Goal: Task Accomplishment & Management: Manage account settings

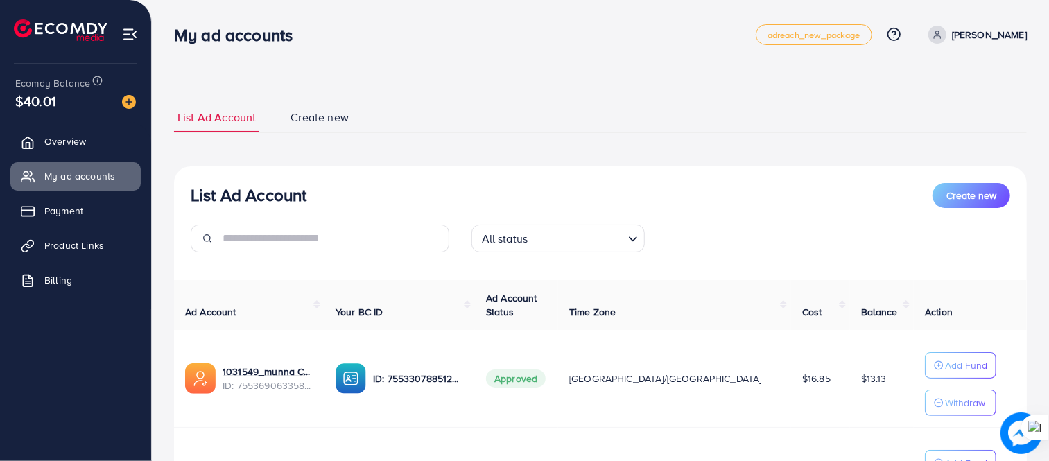
scroll to position [164, 0]
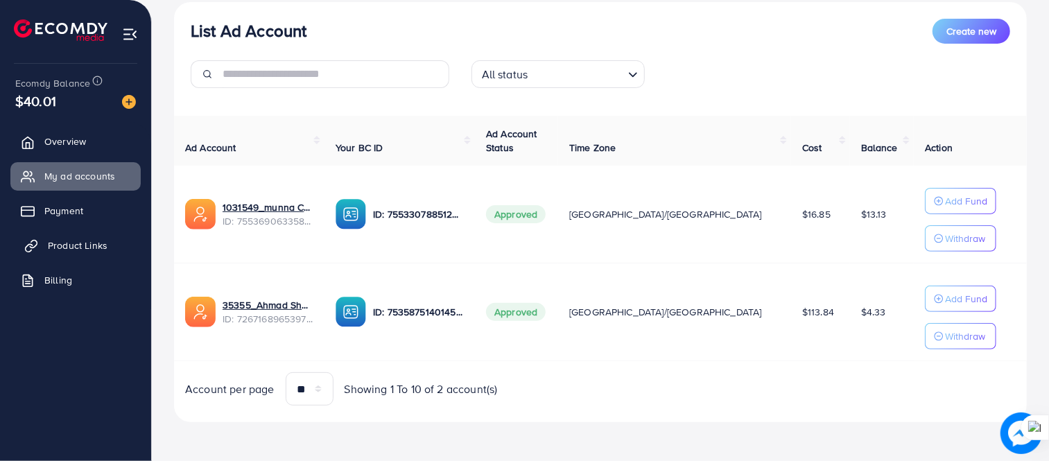
click at [88, 243] on span "Product Links" at bounding box center [78, 245] width 60 height 14
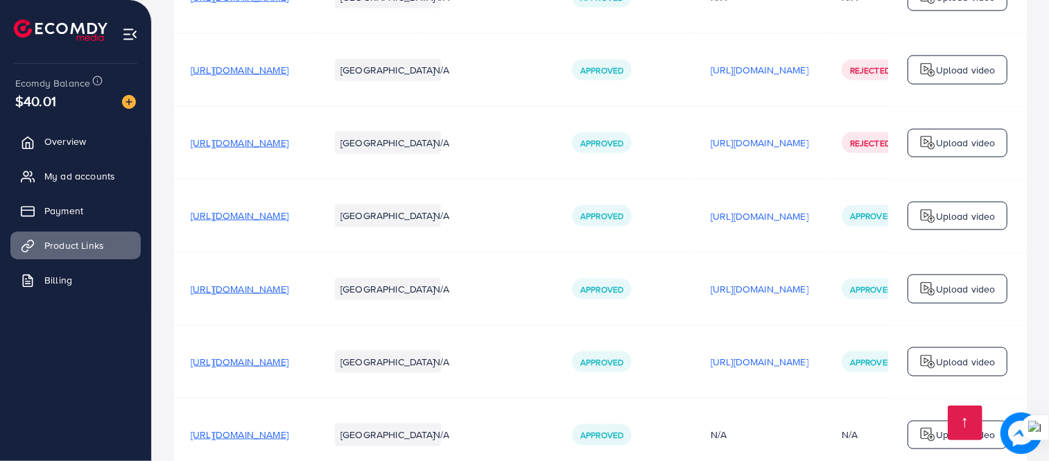
scroll to position [1516, 0]
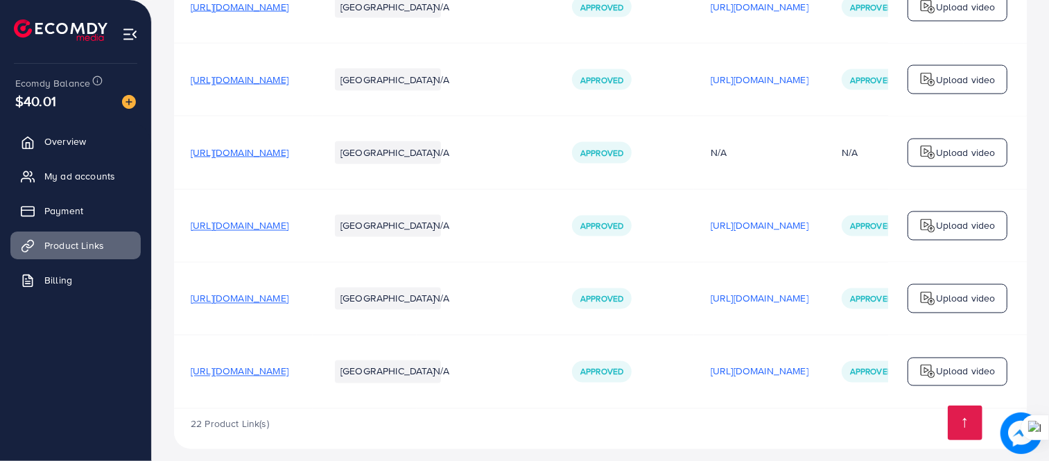
click at [288, 365] on span "[URL][DOMAIN_NAME]" at bounding box center [240, 372] width 98 height 14
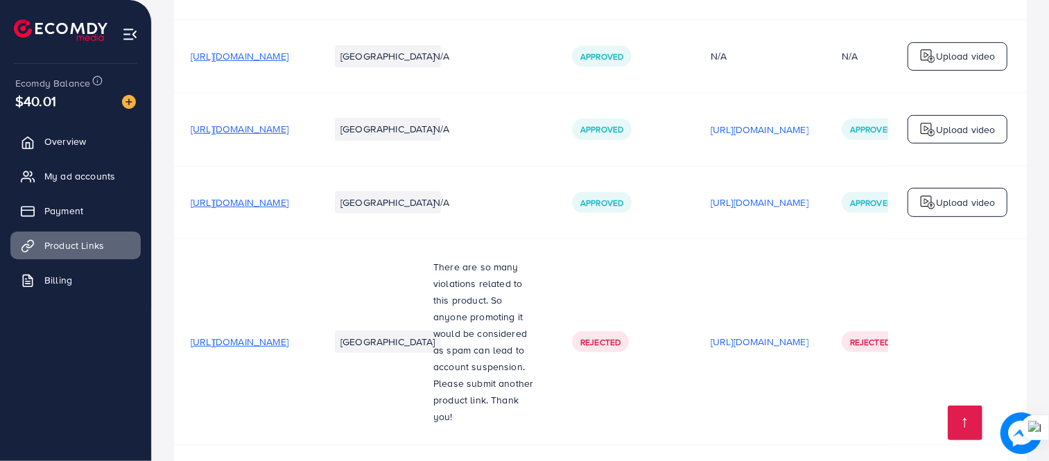
scroll to position [1516, 0]
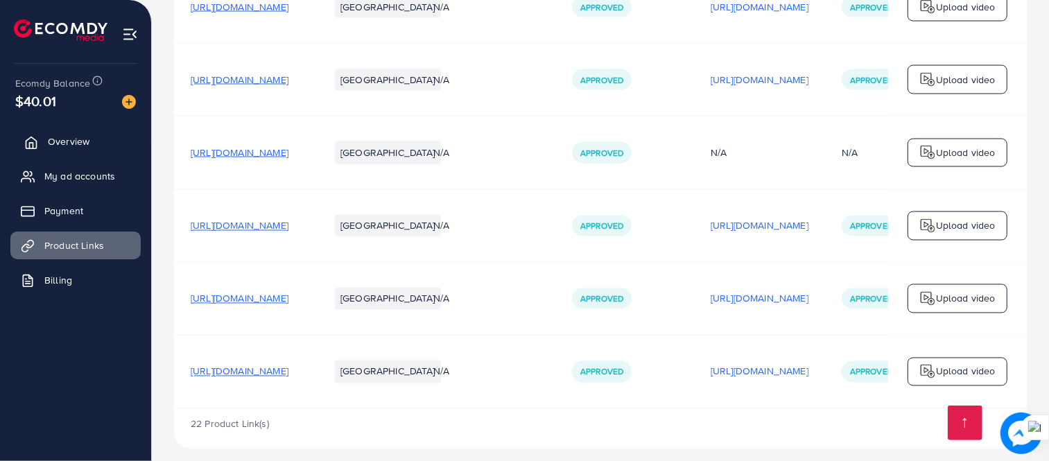
click at [78, 140] on span "Overview" at bounding box center [69, 141] width 42 height 14
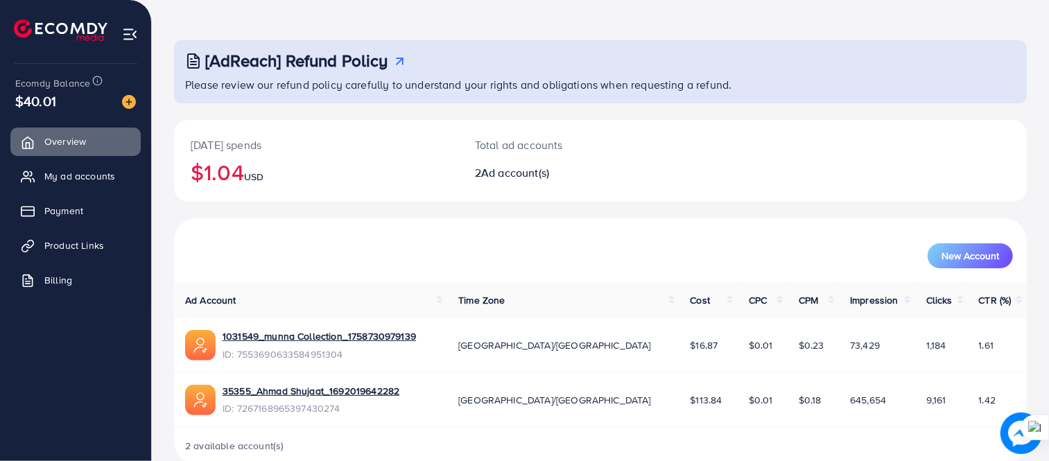
scroll to position [70, 0]
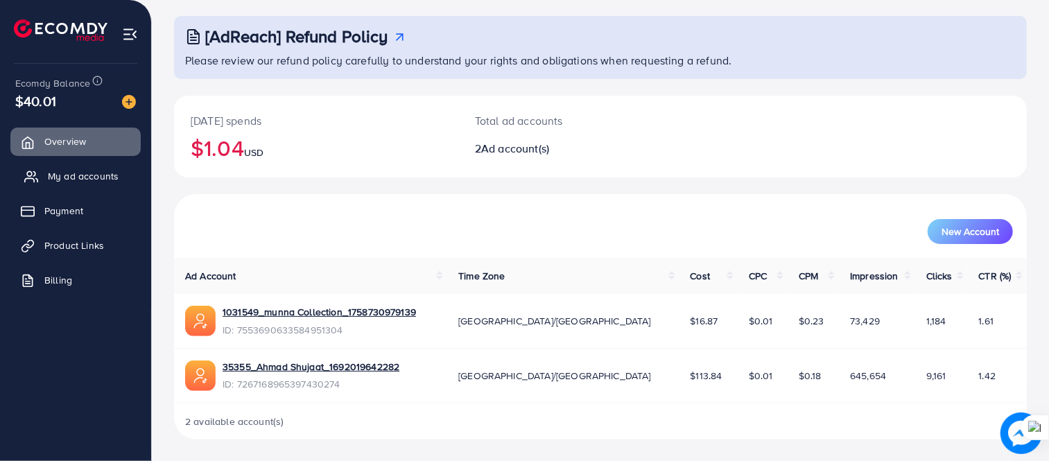
click at [75, 162] on link "My ad accounts" at bounding box center [75, 176] width 130 height 28
click at [73, 184] on link "My ad accounts" at bounding box center [75, 176] width 130 height 28
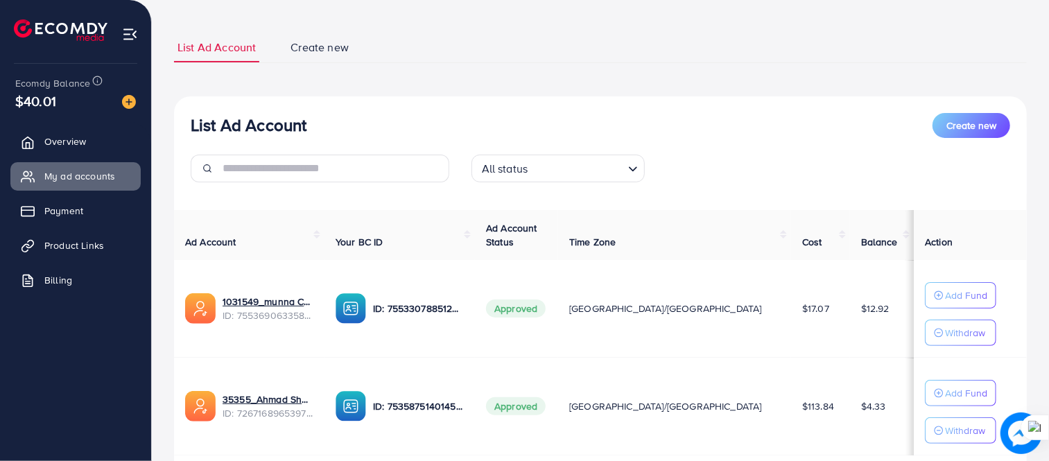
scroll to position [164, 0]
